Goal: Find specific page/section: Find specific page/section

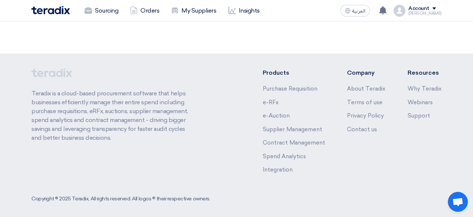
scroll to position [180, 0]
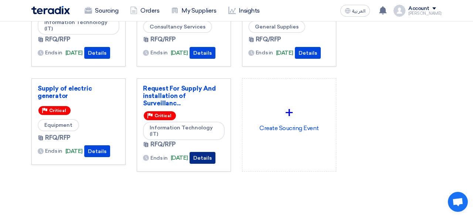
click at [210, 156] on button "Details" at bounding box center [203, 158] width 26 height 12
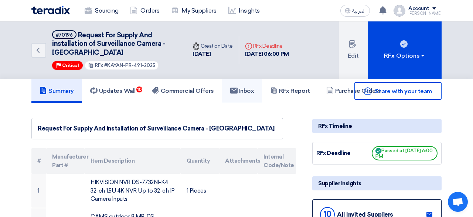
click at [258, 92] on link "Inbox" at bounding box center [242, 91] width 40 height 24
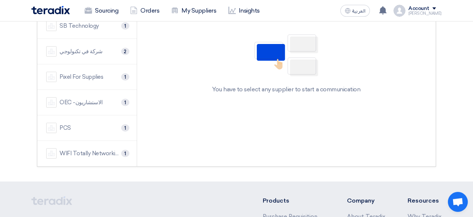
scroll to position [180, 0]
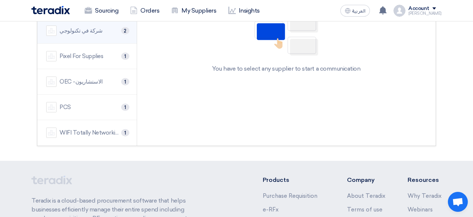
click at [90, 31] on div "شركة في تكنولوجي" at bounding box center [80, 31] width 43 height 8
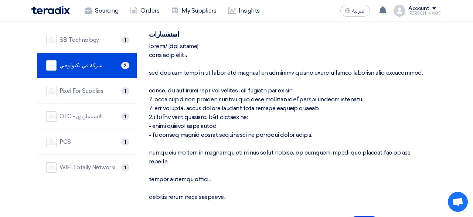
scroll to position [144, 0]
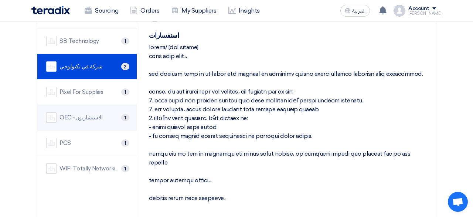
click at [85, 110] on li "OEC -الاستشاريون 1" at bounding box center [86, 117] width 99 height 25
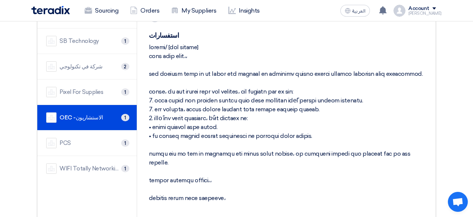
click at [85, 110] on li "OEC -الاستشاريون 1" at bounding box center [86, 117] width 99 height 25
click at [436, 9] on span at bounding box center [434, 8] width 4 height 2
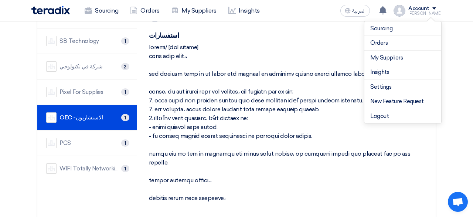
click at [451, 28] on section "service Inbox 8 Suppliers are available شركة خبرات 2 SB Technology 1" at bounding box center [236, 107] width 473 height 296
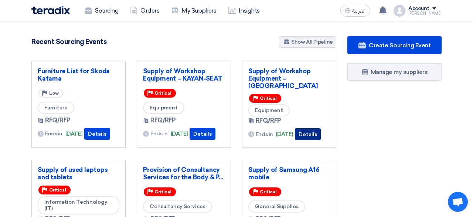
click at [315, 128] on button "Details" at bounding box center [308, 134] width 26 height 12
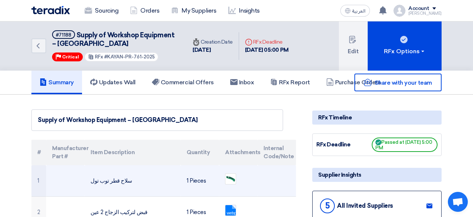
click at [129, 186] on td "سلاح قطر توب تول" at bounding box center [133, 180] width 96 height 31
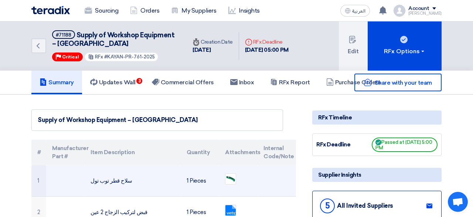
click at [129, 186] on td "سلاح قطر توب تول" at bounding box center [133, 180] width 96 height 31
click at [231, 184] on img at bounding box center [230, 179] width 10 height 10
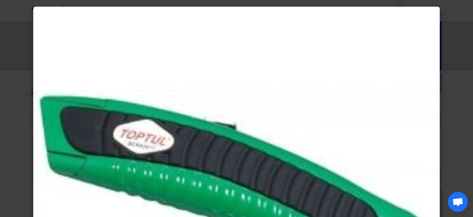
scroll to position [202, 0]
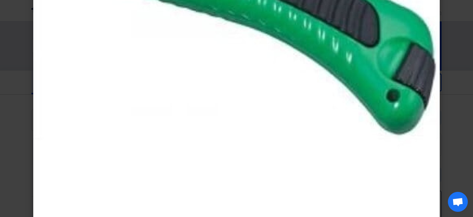
scroll to position [202, 0]
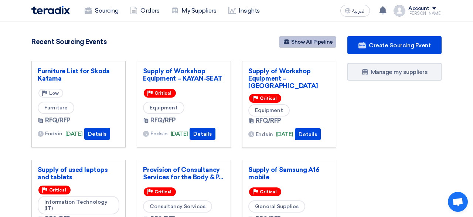
click at [307, 37] on link "Show All Pipeline" at bounding box center [307, 41] width 57 height 11
